Goal: Complete application form

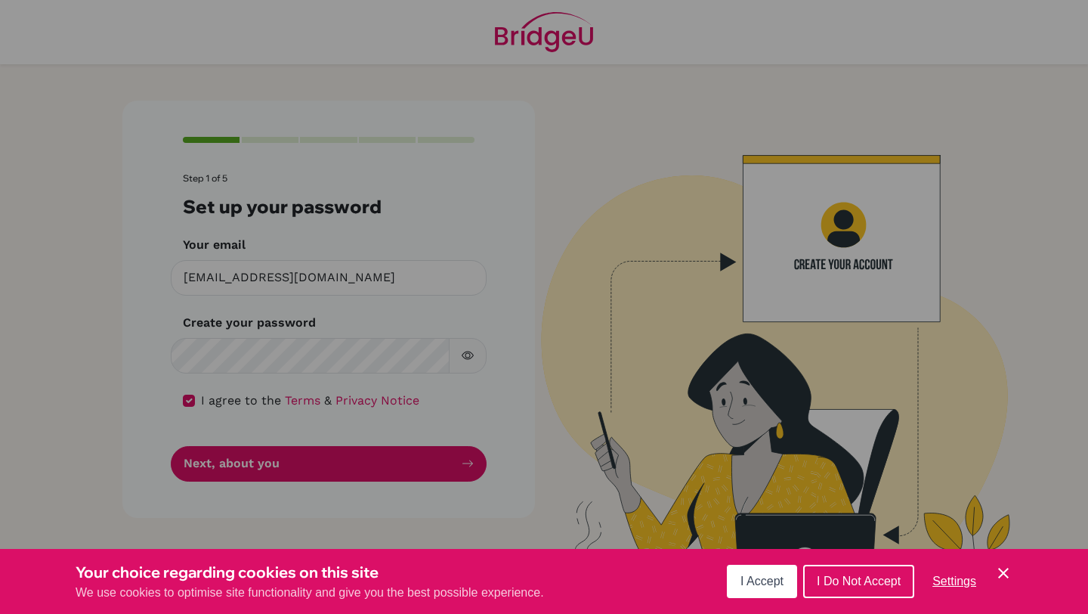
click at [997, 568] on icon "Cookie Control Close Icon" at bounding box center [1003, 573] width 18 height 18
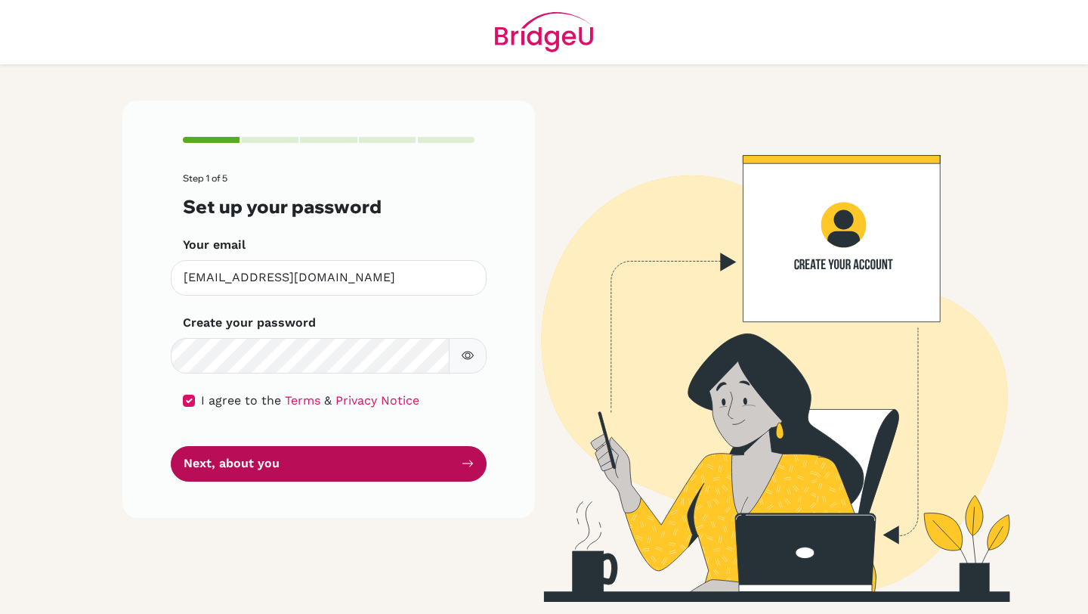
click at [408, 463] on button "Next, about you" at bounding box center [329, 464] width 316 height 36
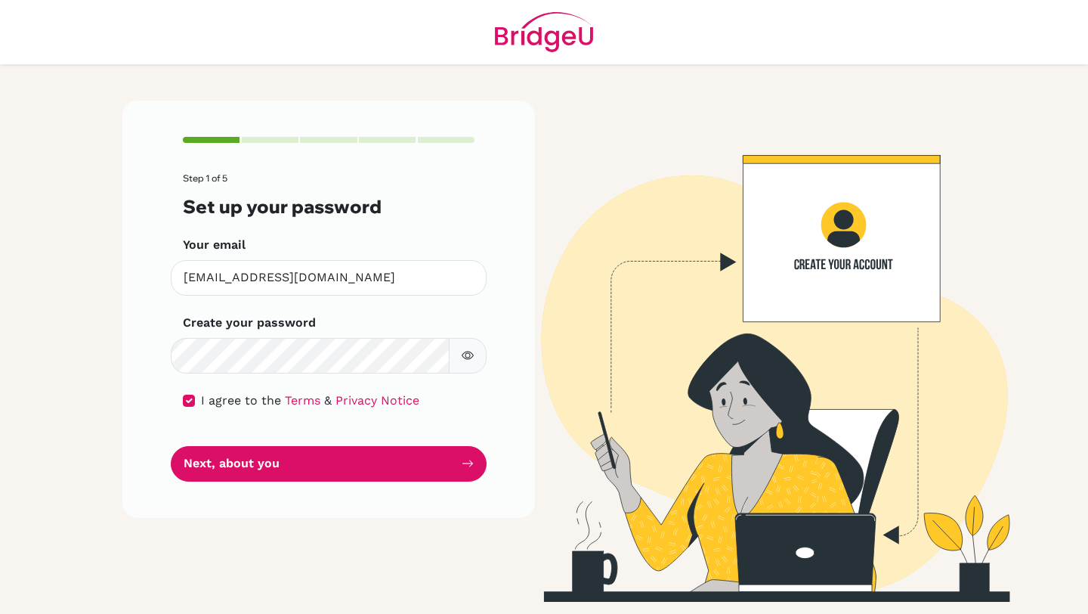
click at [470, 353] on icon "button" at bounding box center [468, 355] width 12 height 12
click at [471, 363] on button "button" at bounding box center [468, 356] width 38 height 36
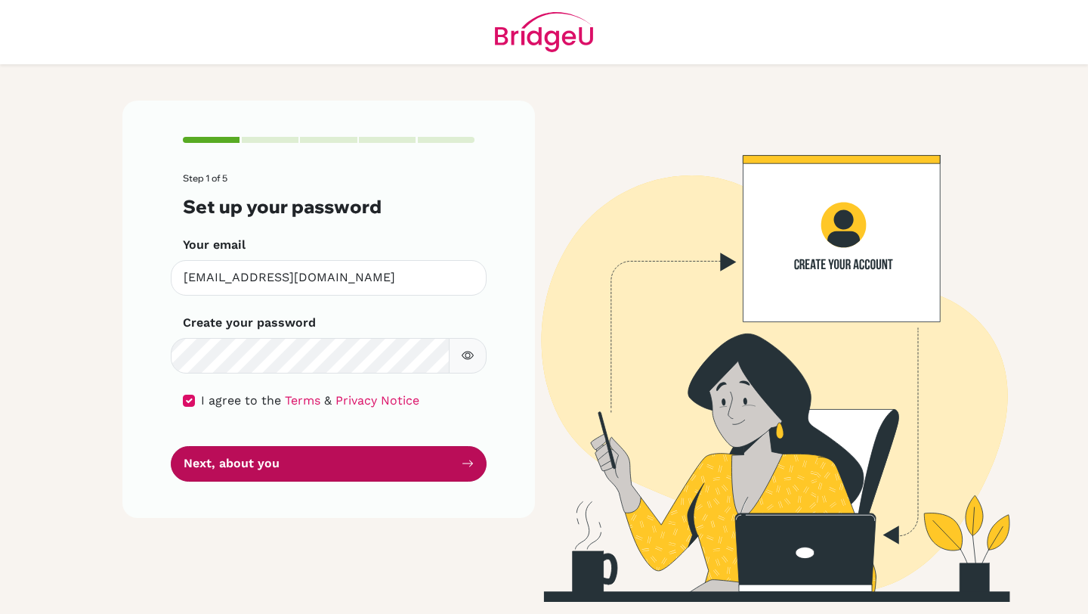
click at [471, 463] on icon "submit" at bounding box center [467, 463] width 11 height 7
click at [438, 469] on button "Next, about you" at bounding box center [329, 464] width 316 height 36
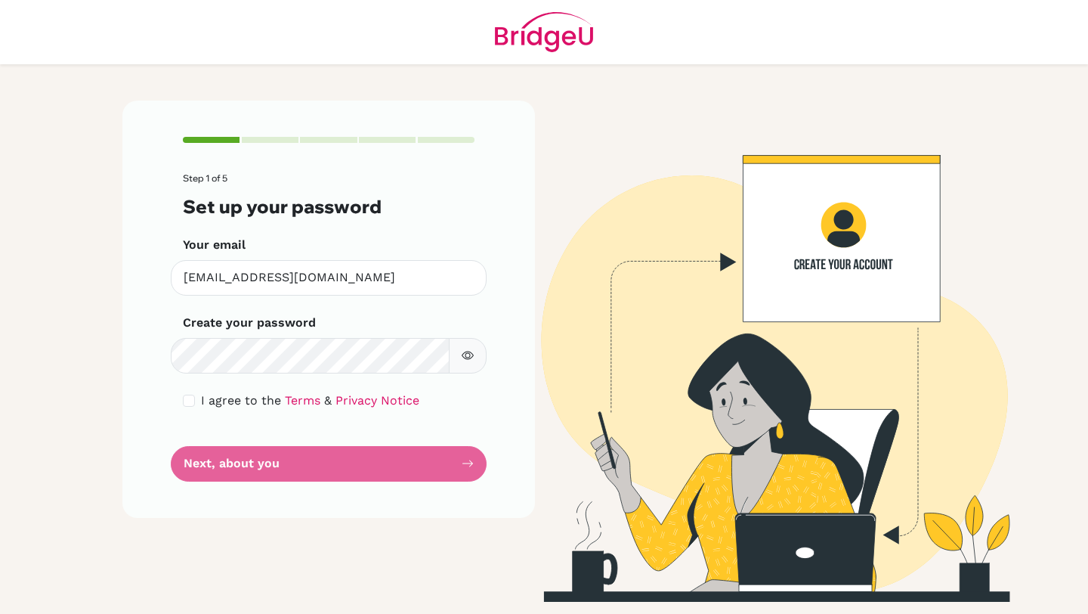
click at [182, 400] on div "Step 1 of 5 Set up your password Your email [EMAIL_ADDRESS][DOMAIN_NAME] Invali…" at bounding box center [328, 309] width 413 height 416
click at [187, 399] on input "checkbox" at bounding box center [189, 400] width 12 height 12
checkbox input "true"
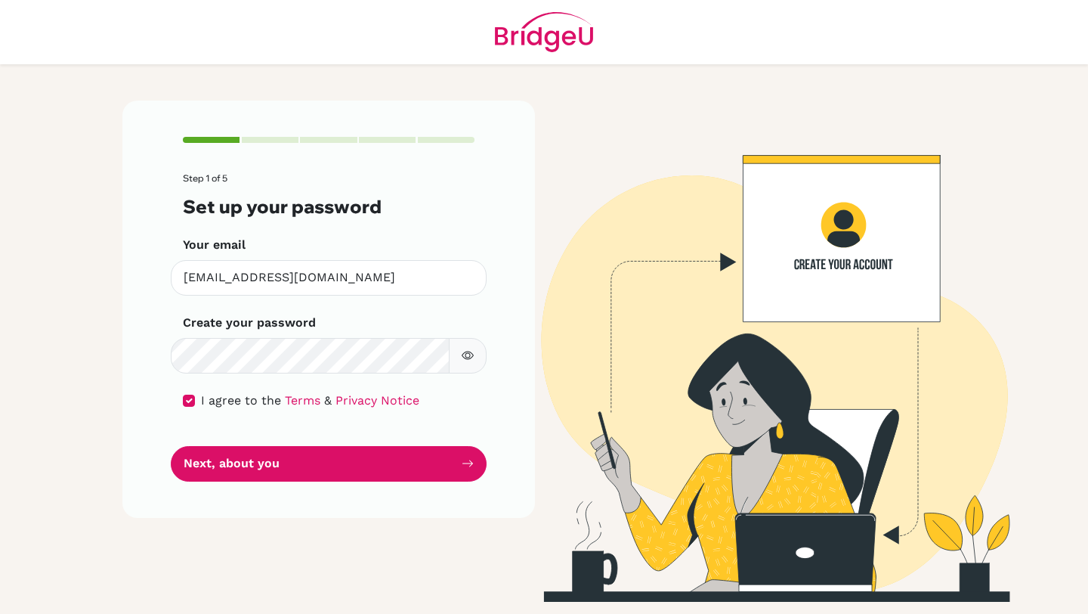
click at [471, 363] on button "button" at bounding box center [468, 356] width 38 height 36
drag, startPoint x: 365, startPoint y: 463, endPoint x: 434, endPoint y: 331, distance: 149.4
click at [434, 331] on form "Step 1 of 5 Set up your password Your email [EMAIL_ADDRESS][DOMAIN_NAME] Invali…" at bounding box center [329, 327] width 292 height 308
click at [465, 351] on icon "button" at bounding box center [468, 355] width 12 height 12
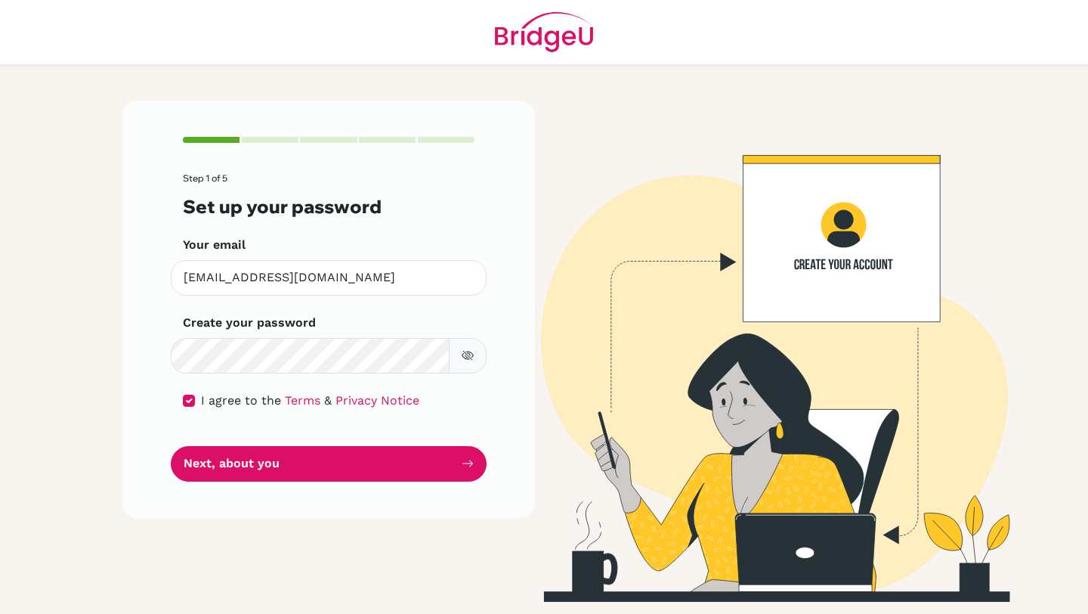
click at [467, 352] on icon "button" at bounding box center [468, 355] width 12 height 12
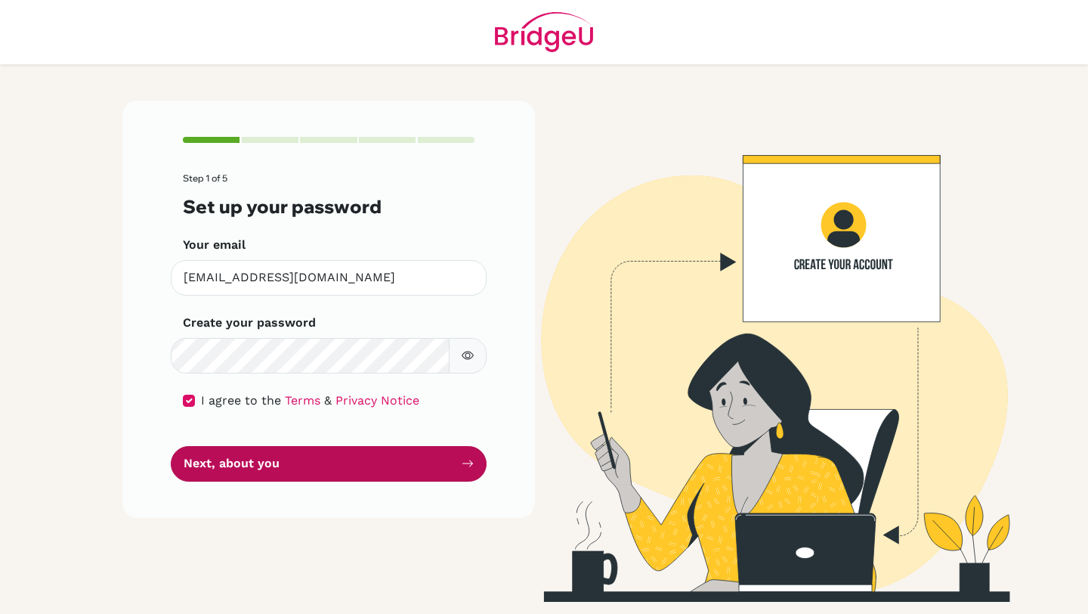
click at [388, 465] on button "Next, about you" at bounding box center [329, 464] width 316 height 36
